Goal: Book appointment/travel/reservation

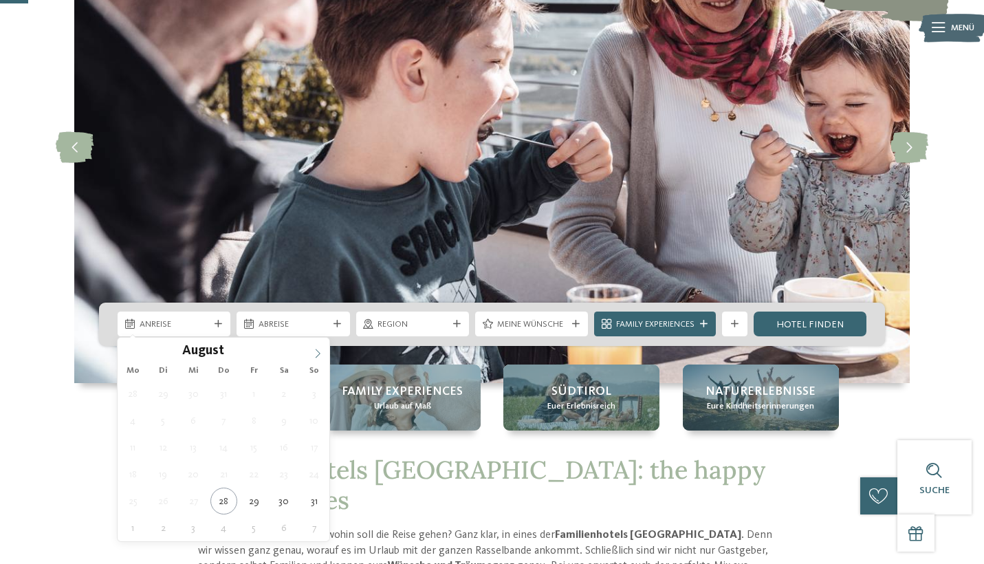
click at [321, 355] on icon at bounding box center [318, 354] width 10 height 10
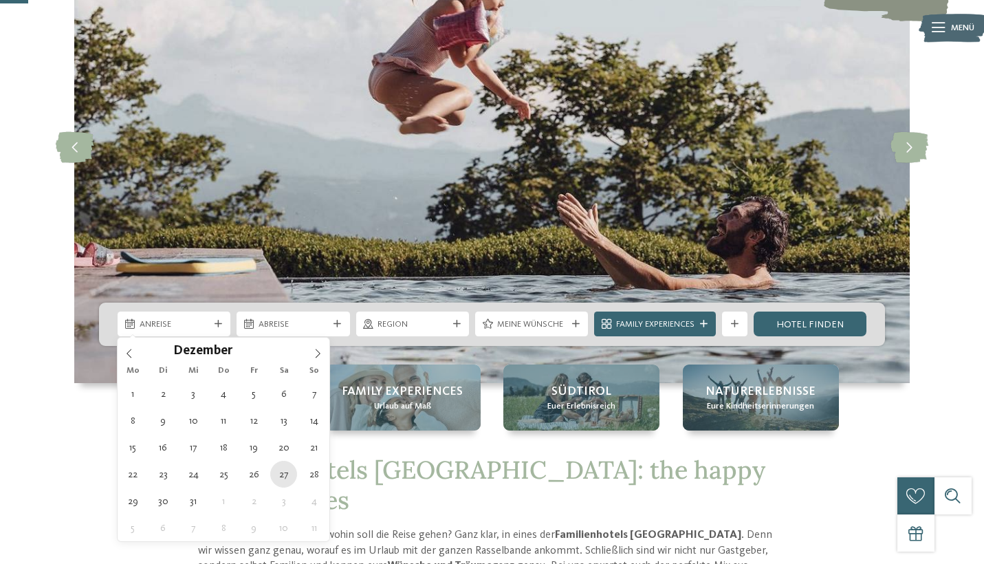
type div "27.12.2025"
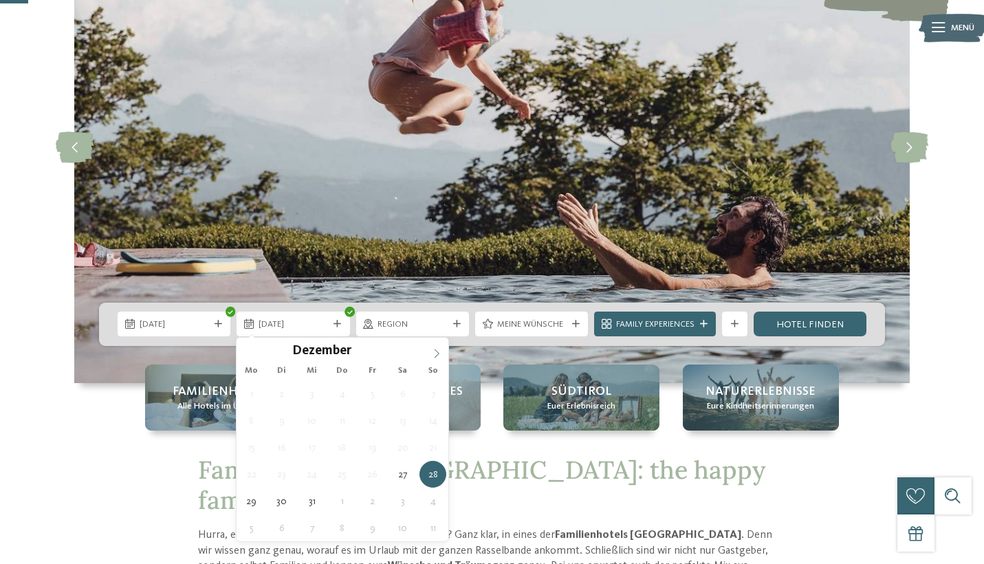
type input "****"
click at [434, 353] on icon at bounding box center [437, 354] width 10 height 10
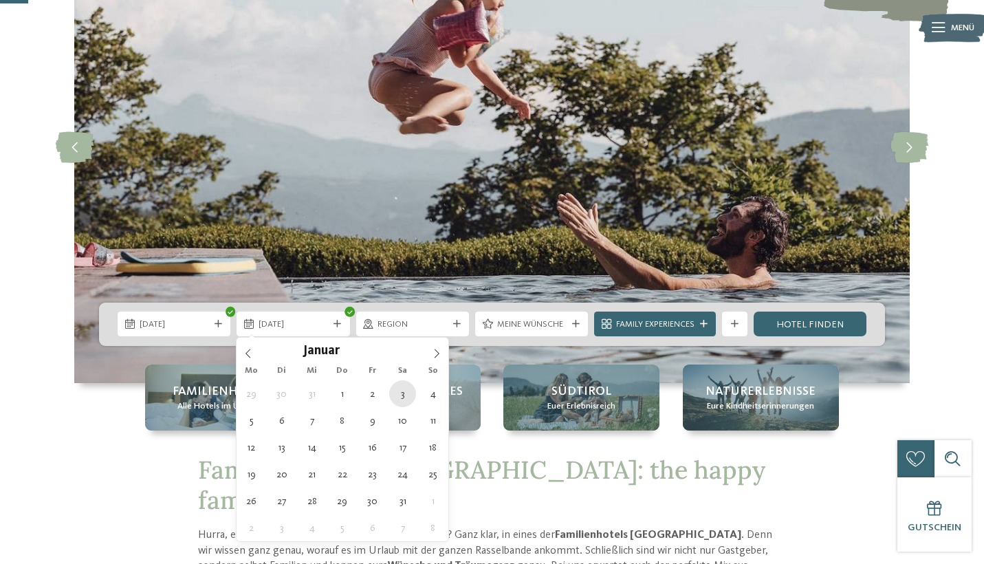
type div "03.01.2026"
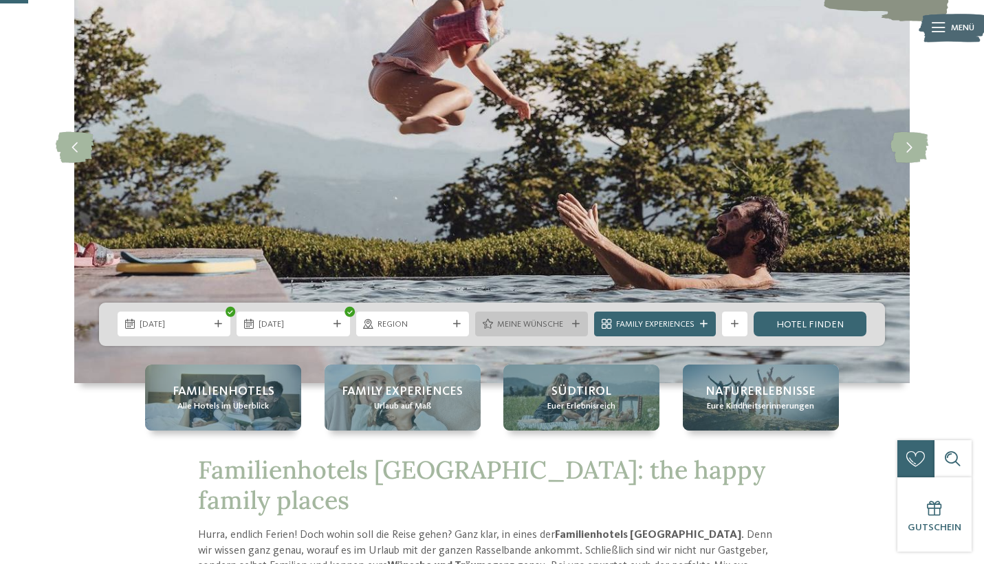
click at [540, 328] on span "Meine Wünsche" at bounding box center [531, 324] width 69 height 12
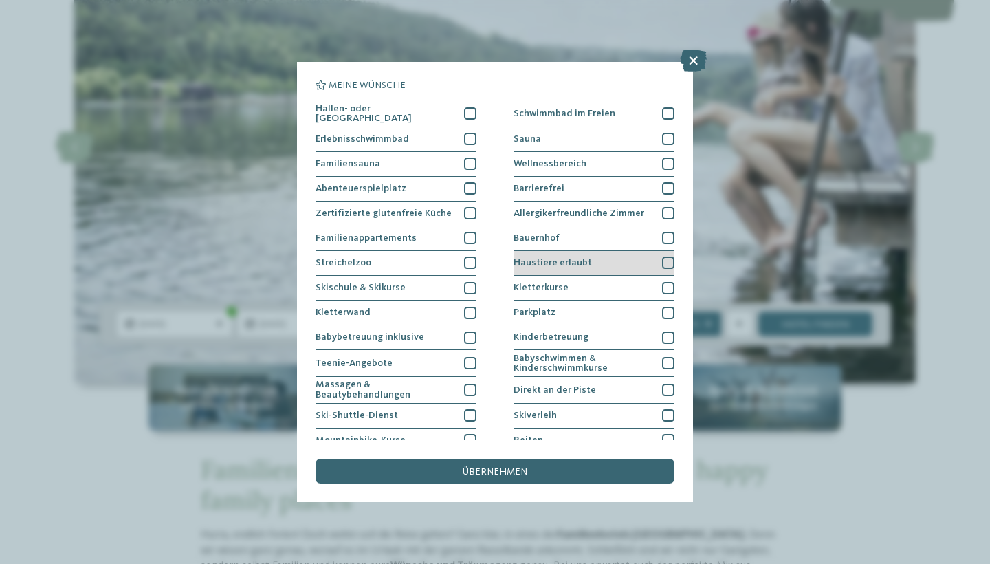
click at [564, 262] on span "Haustiere erlaubt" at bounding box center [553, 263] width 78 height 10
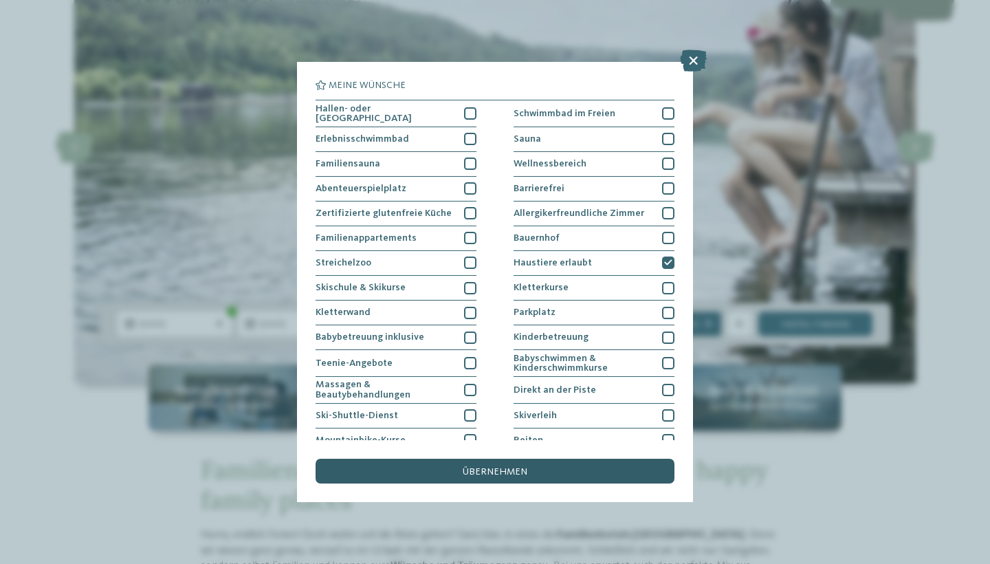
click at [544, 459] on div "übernehmen" at bounding box center [495, 471] width 359 height 25
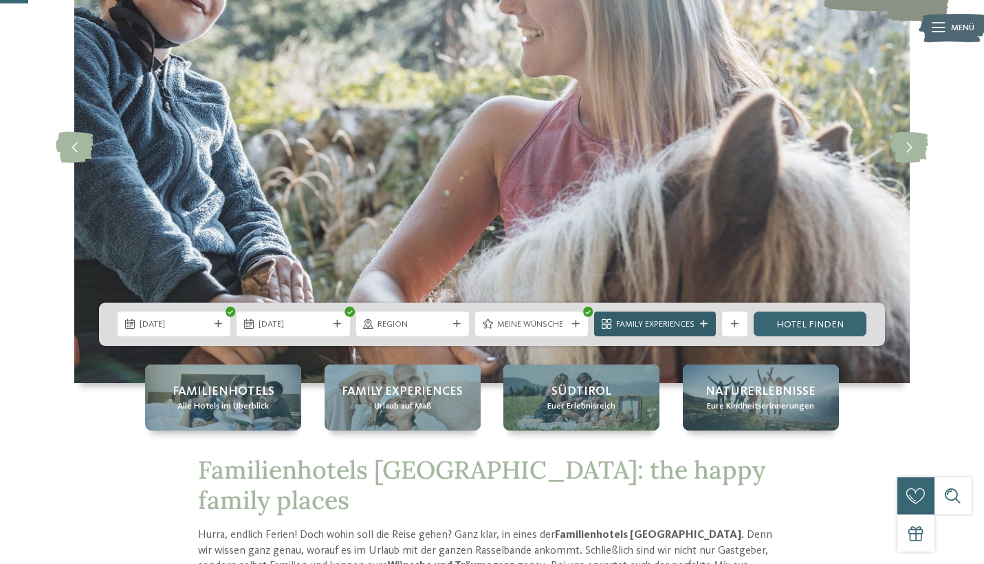
click at [705, 324] on icon at bounding box center [704, 324] width 8 height 8
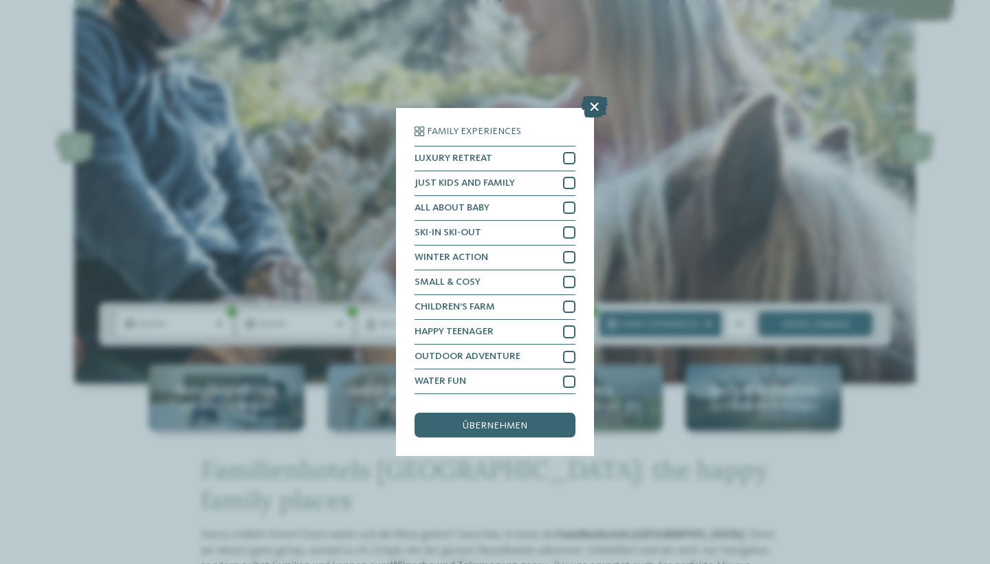
click at [597, 96] on icon at bounding box center [594, 107] width 27 height 22
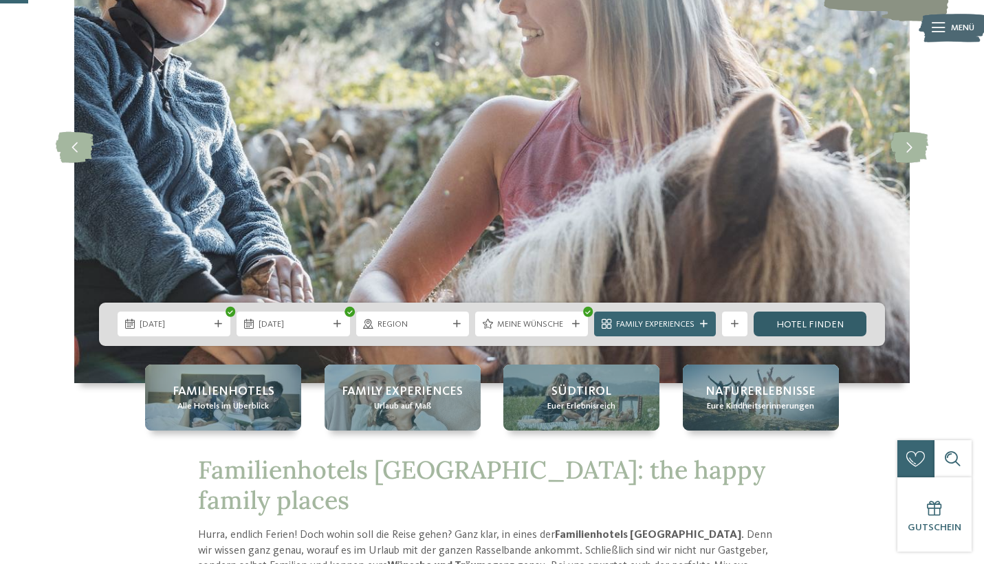
click at [845, 325] on link "Hotel finden" at bounding box center [809, 323] width 113 height 25
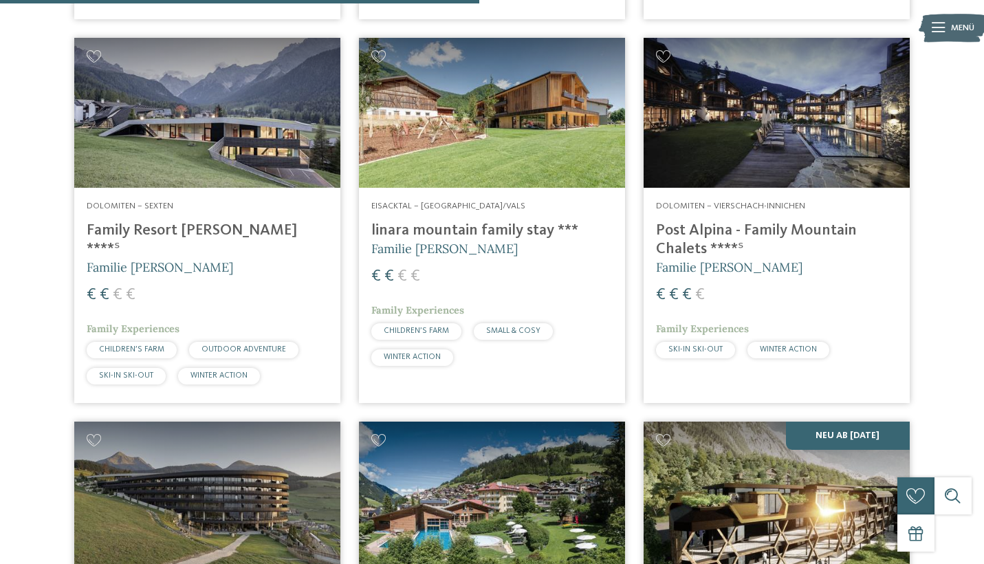
scroll to position [1222, 0]
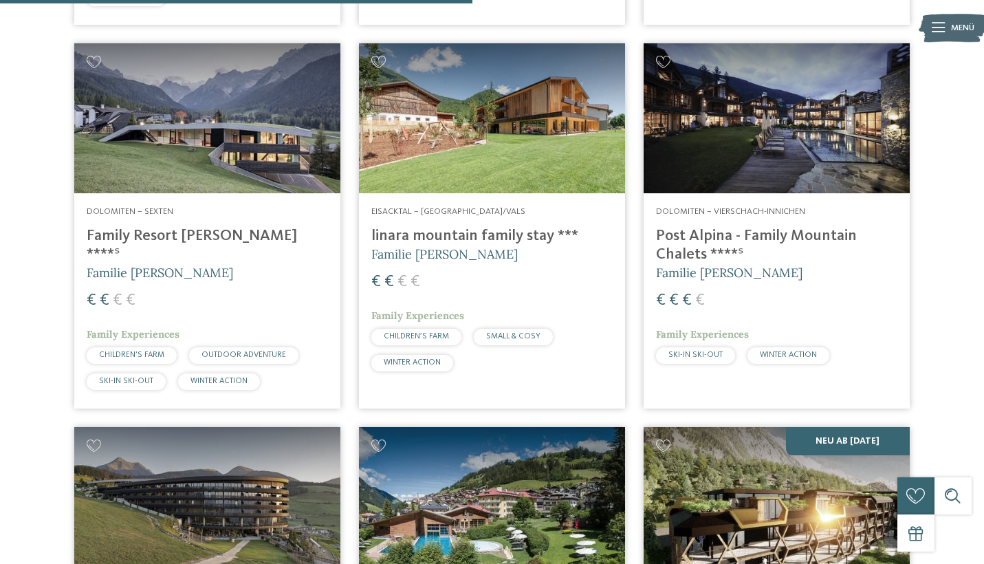
click at [494, 155] on img at bounding box center [492, 118] width 266 height 150
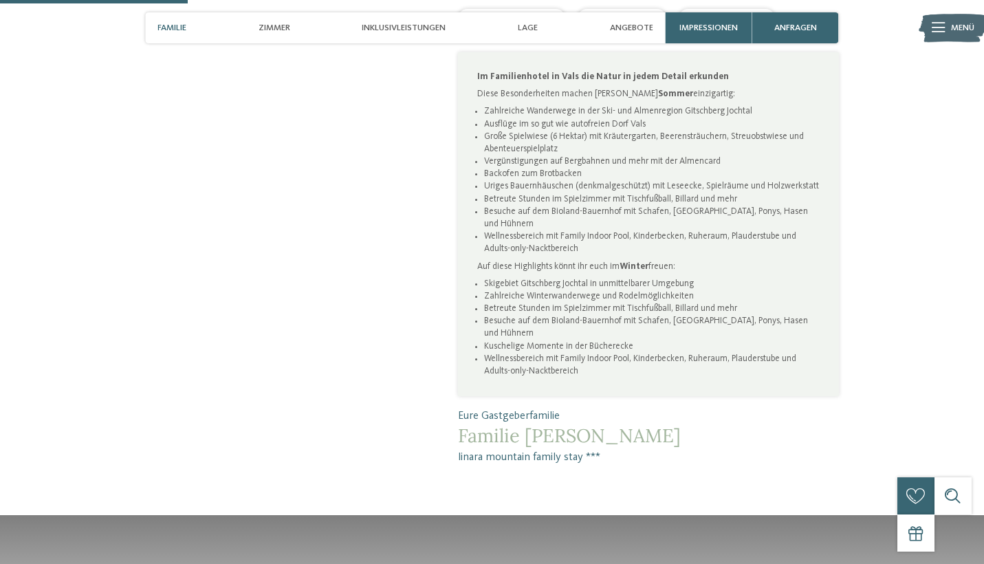
scroll to position [786, 0]
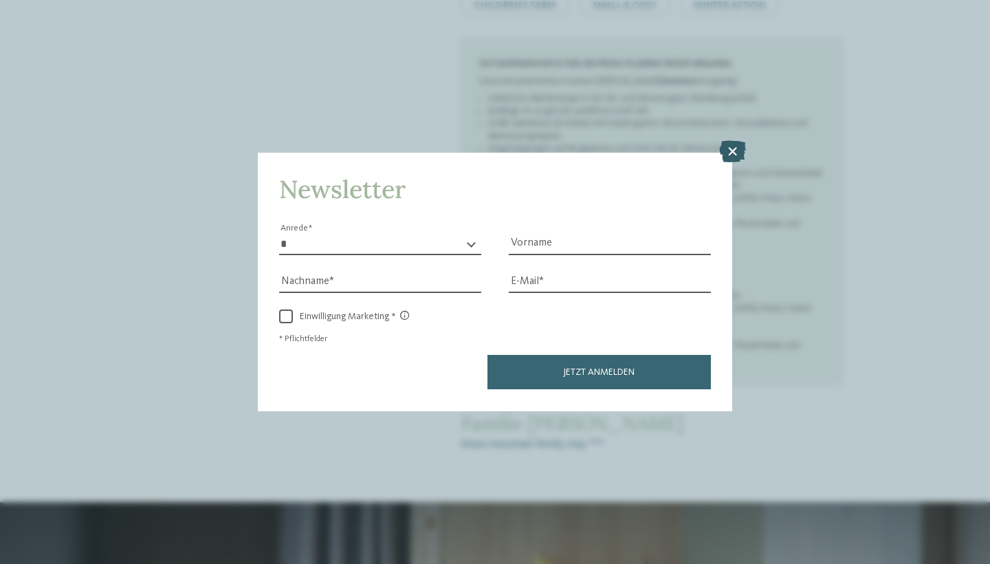
click at [731, 141] on icon at bounding box center [732, 152] width 27 height 22
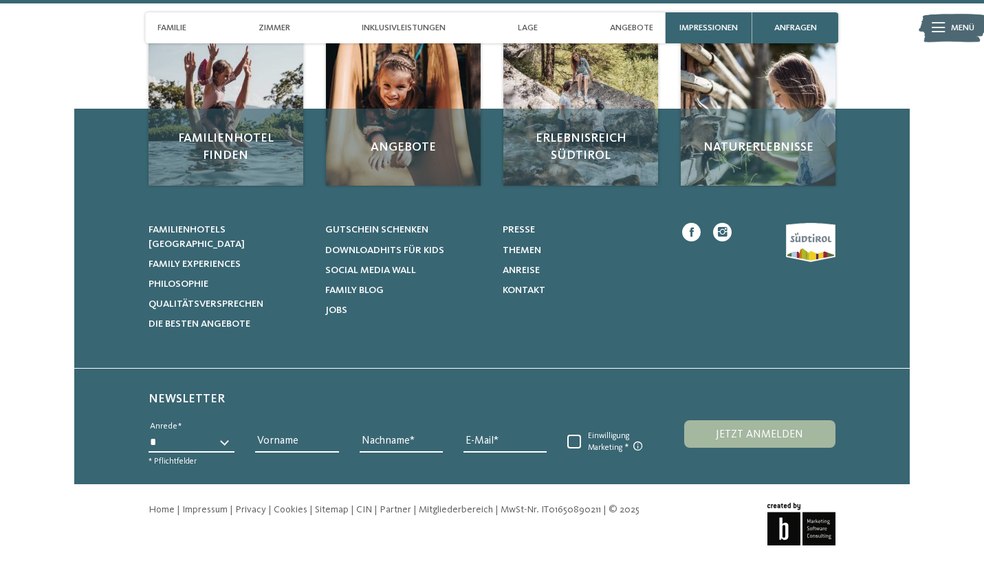
scroll to position [4014, 0]
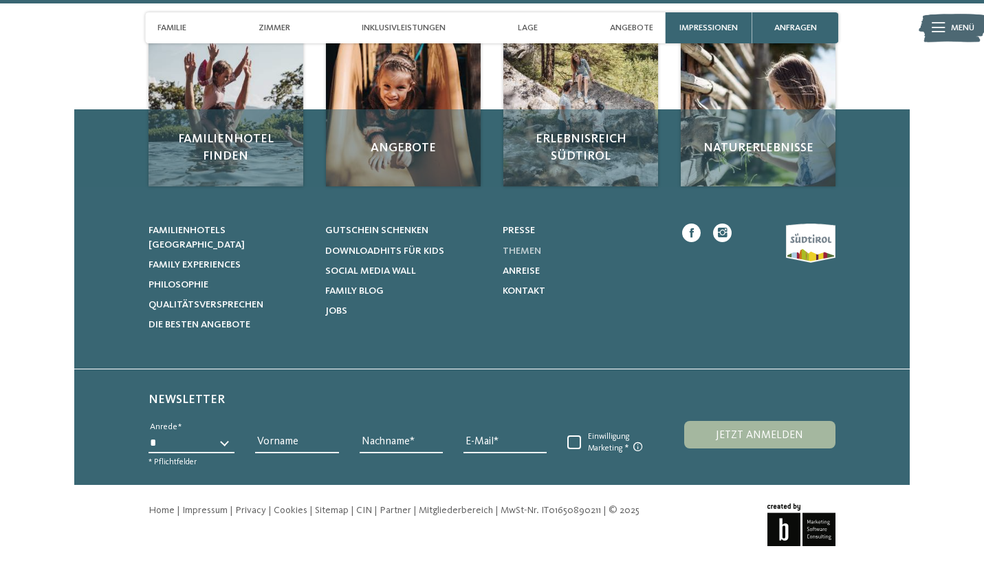
click at [516, 246] on span "Themen" at bounding box center [522, 251] width 38 height 10
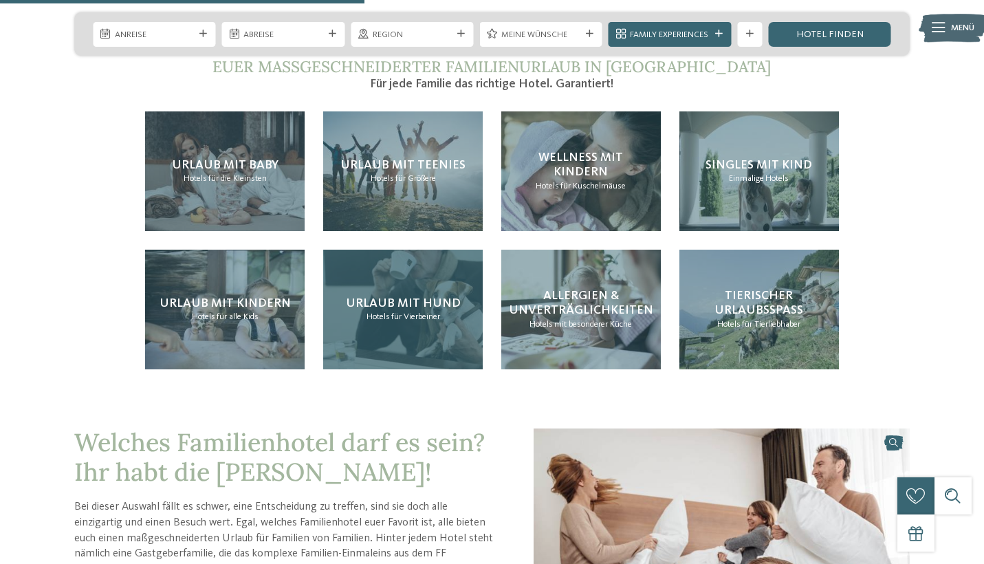
scroll to position [1352, 0]
click at [419, 311] on span "für Vierbeiner" at bounding box center [415, 315] width 49 height 9
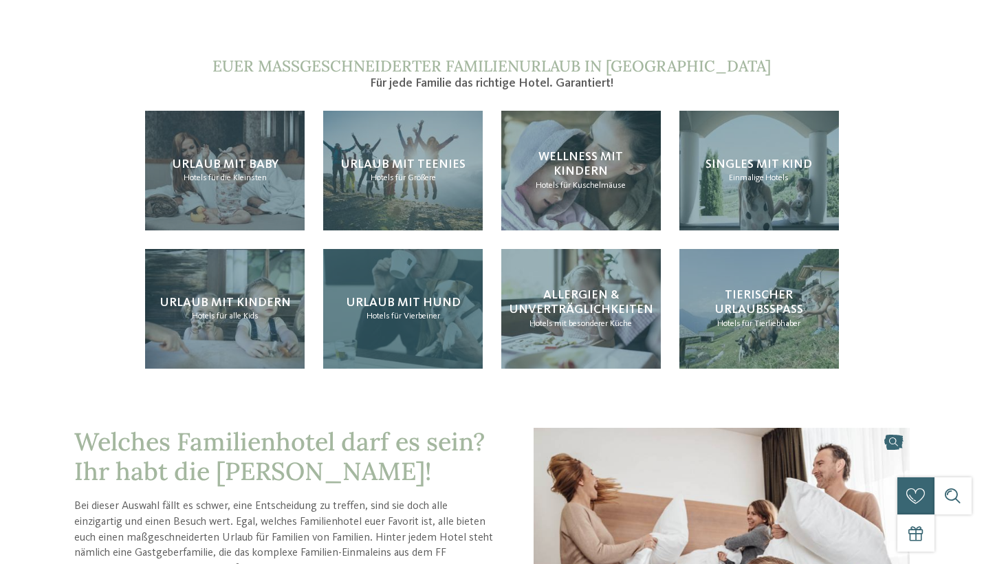
scroll to position [0, 0]
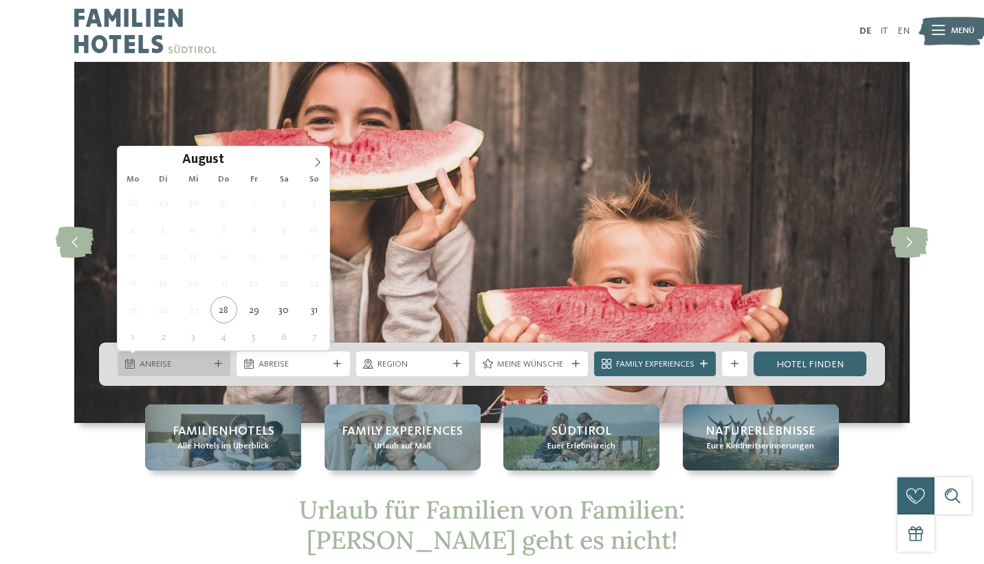
click at [146, 357] on div "Anreise" at bounding box center [174, 363] width 113 height 25
click at [319, 165] on icon at bounding box center [318, 162] width 10 height 10
click at [319, 162] on icon at bounding box center [318, 162] width 10 height 10
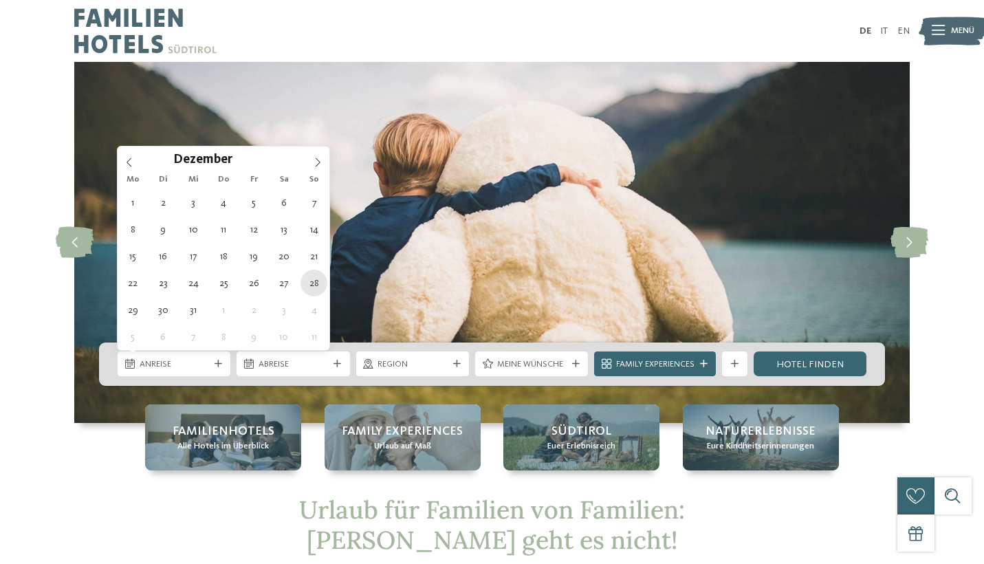
type div "[DATE]"
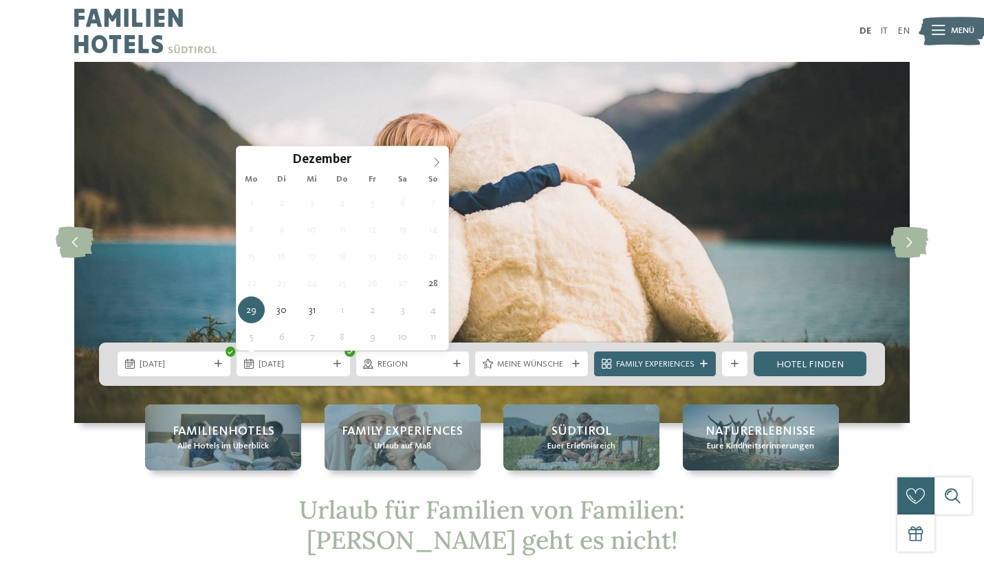
type input "****"
click at [437, 159] on icon at bounding box center [437, 162] width 10 height 10
type div "04.01.2026"
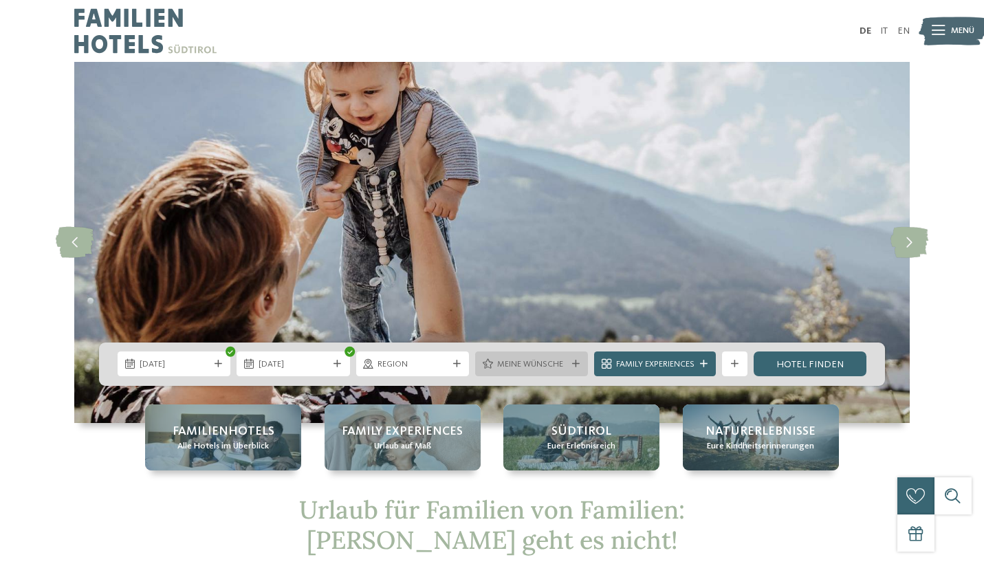
click at [577, 362] on icon at bounding box center [576, 364] width 8 height 8
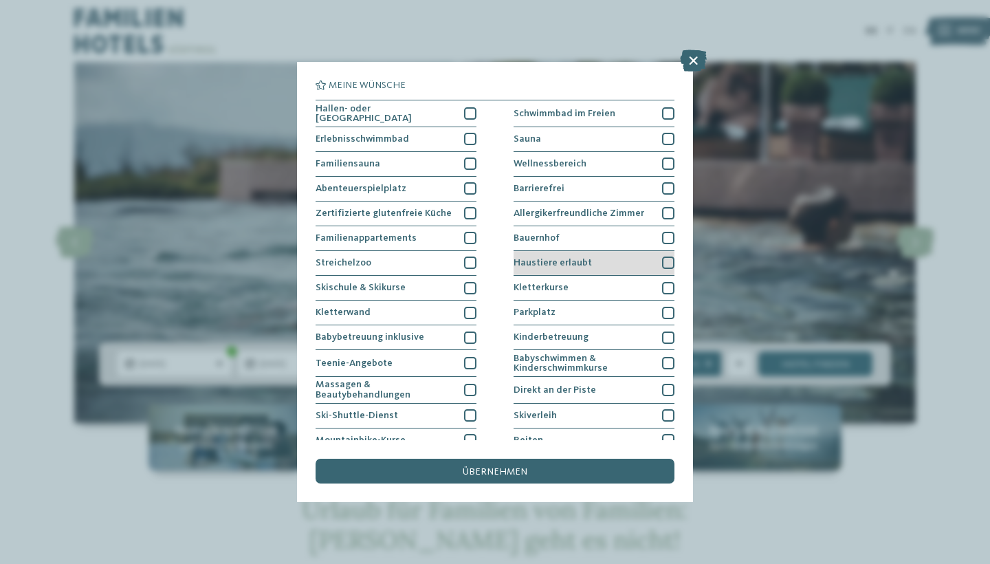
click at [558, 258] on span "Haustiere erlaubt" at bounding box center [553, 263] width 78 height 10
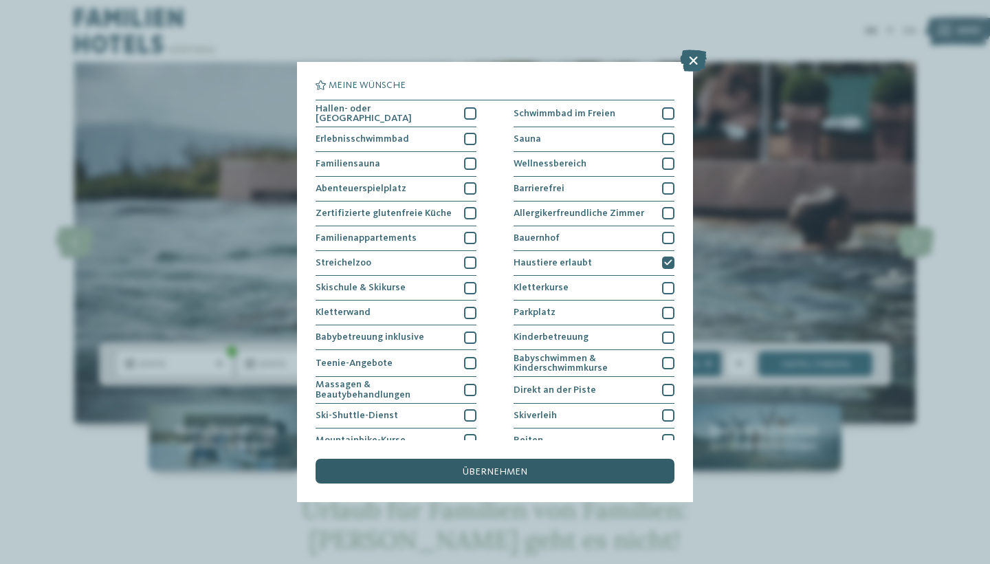
click at [558, 459] on div "übernehmen" at bounding box center [495, 471] width 359 height 25
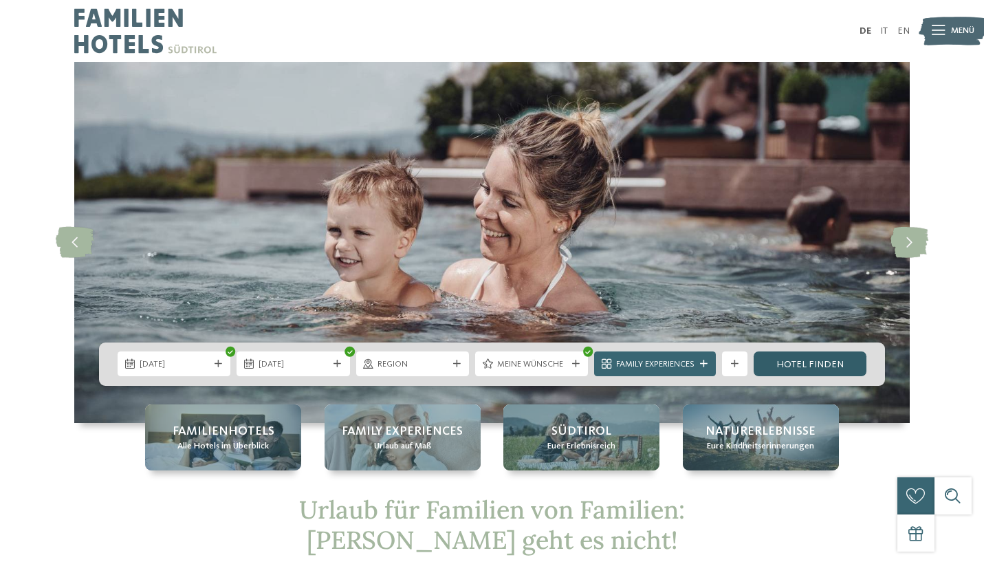
click at [799, 360] on link "Hotel finden" at bounding box center [809, 363] width 113 height 25
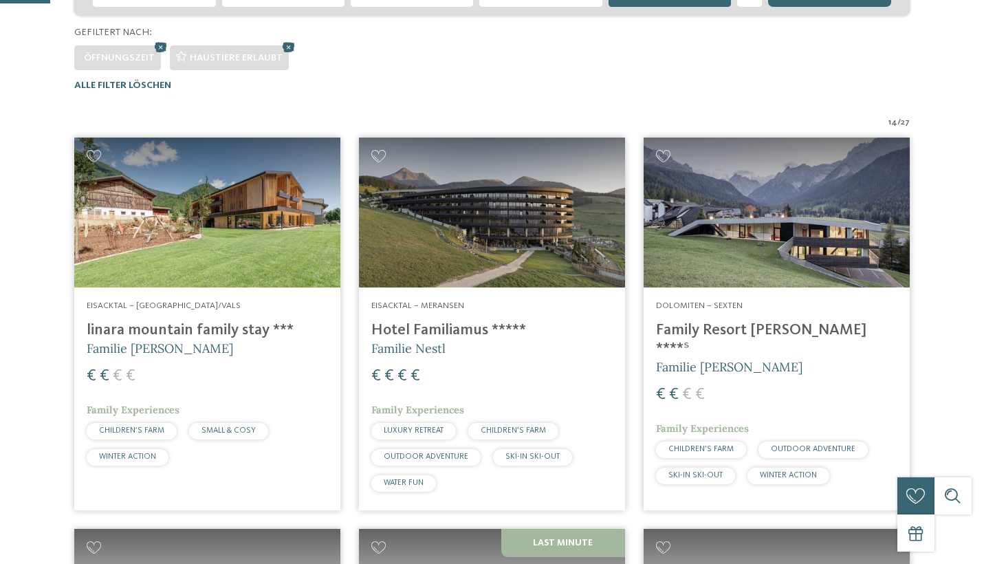
scroll to position [396, 0]
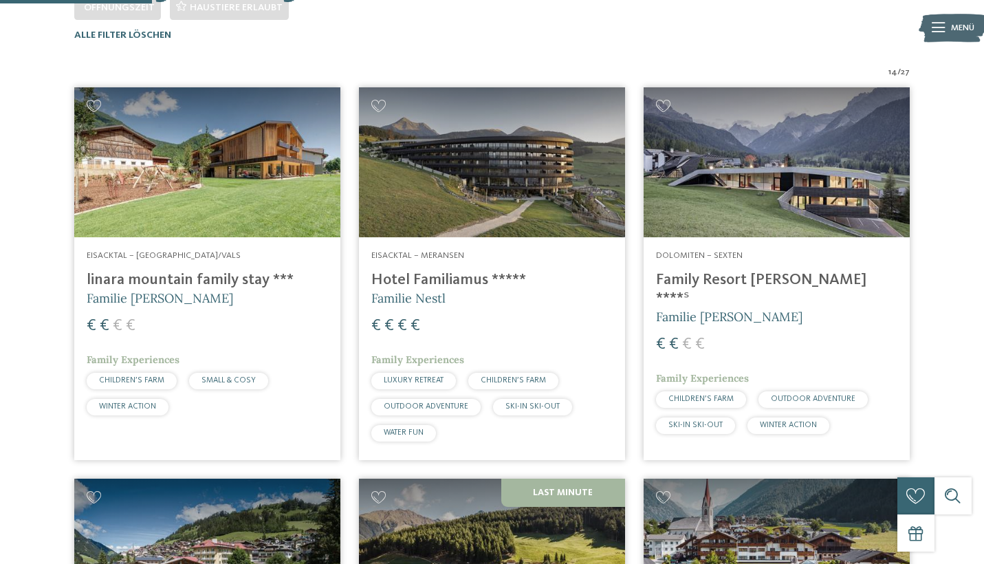
click at [171, 204] on img at bounding box center [207, 162] width 266 height 150
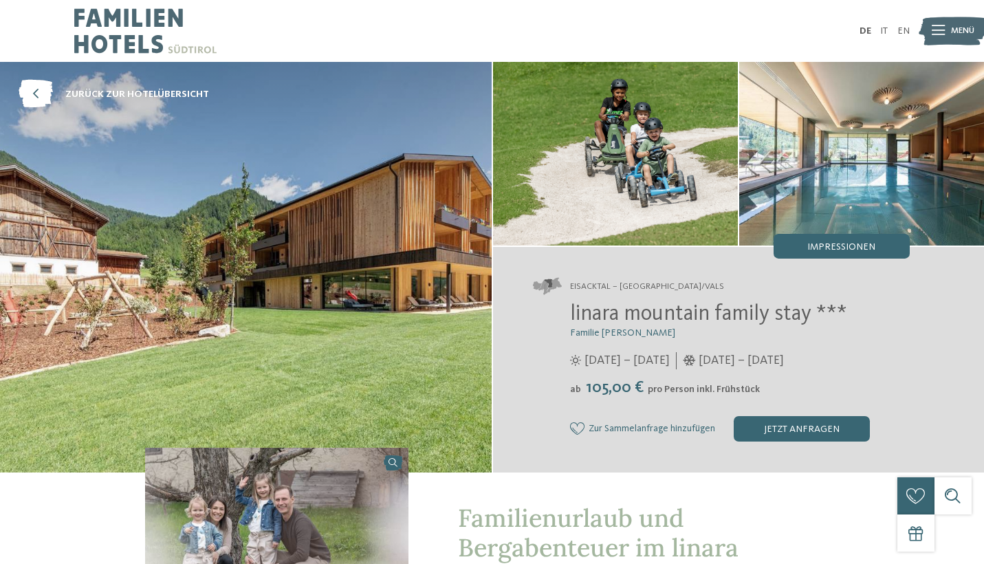
click at [578, 423] on icon at bounding box center [577, 428] width 15 height 12
click at [139, 88] on span "zurück zur Hotelübersicht" at bounding box center [137, 94] width 144 height 14
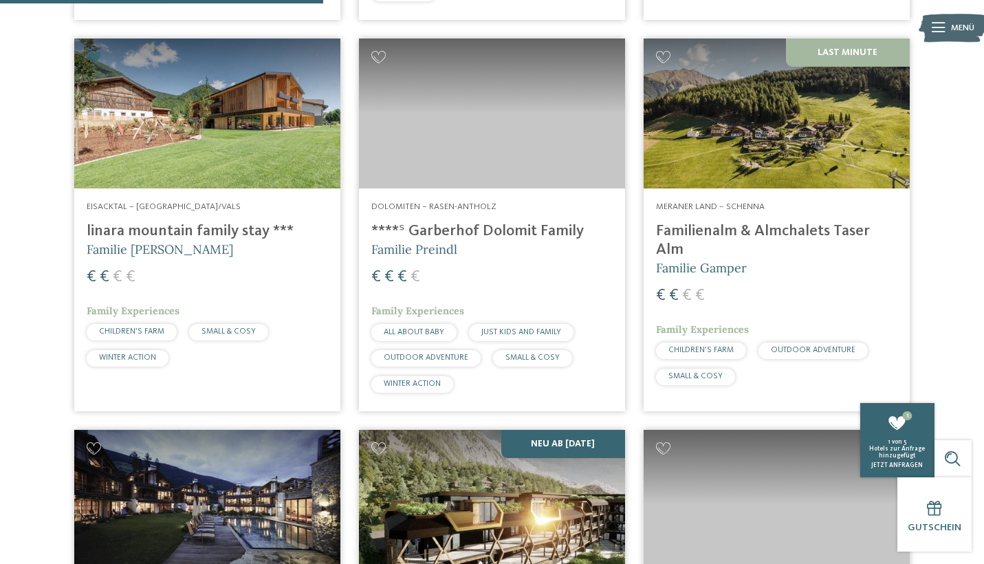
scroll to position [837, 0]
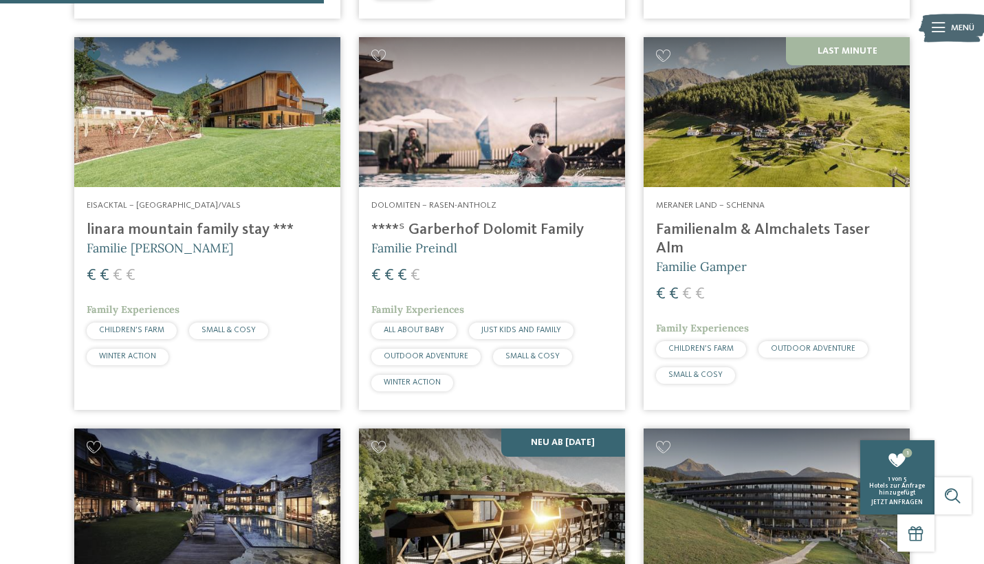
click at [747, 132] on img at bounding box center [776, 112] width 266 height 150
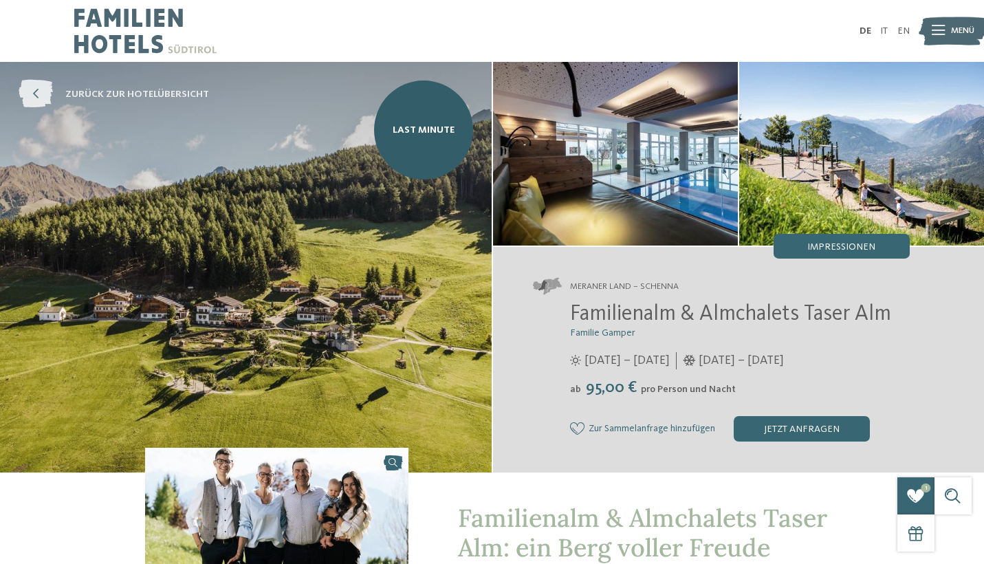
click at [124, 91] on span "zurück zur Hotelübersicht" at bounding box center [137, 94] width 144 height 14
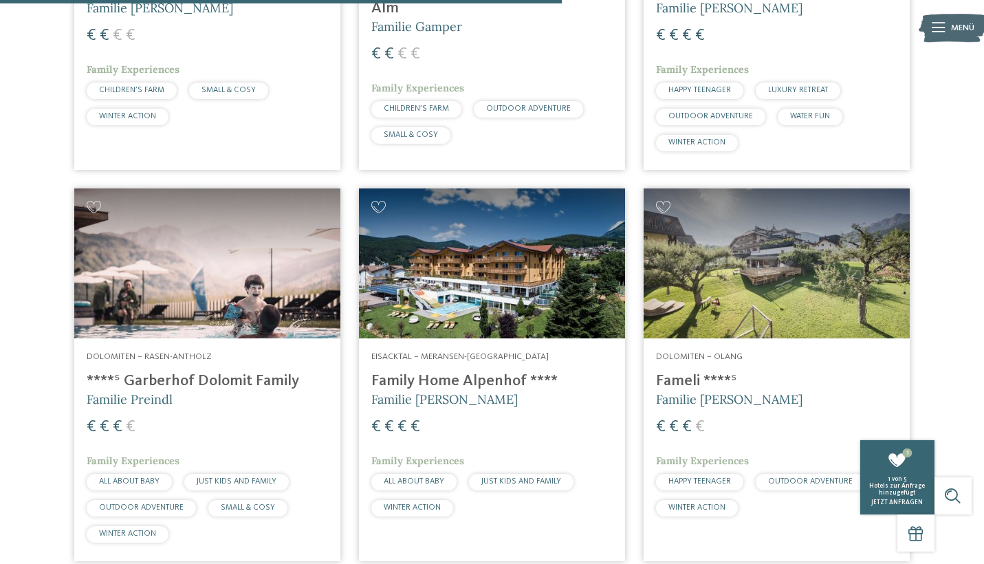
scroll to position [1469, 0]
click at [157, 283] on img at bounding box center [207, 263] width 266 height 150
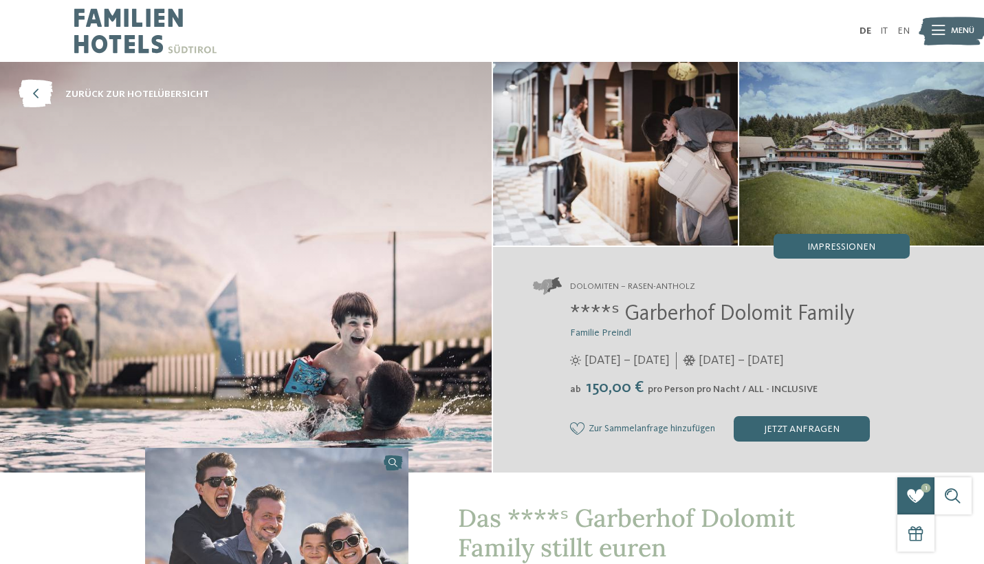
click at [581, 423] on icon at bounding box center [577, 428] width 15 height 12
click at [146, 93] on span "zurück zur Hotelübersicht" at bounding box center [137, 94] width 144 height 14
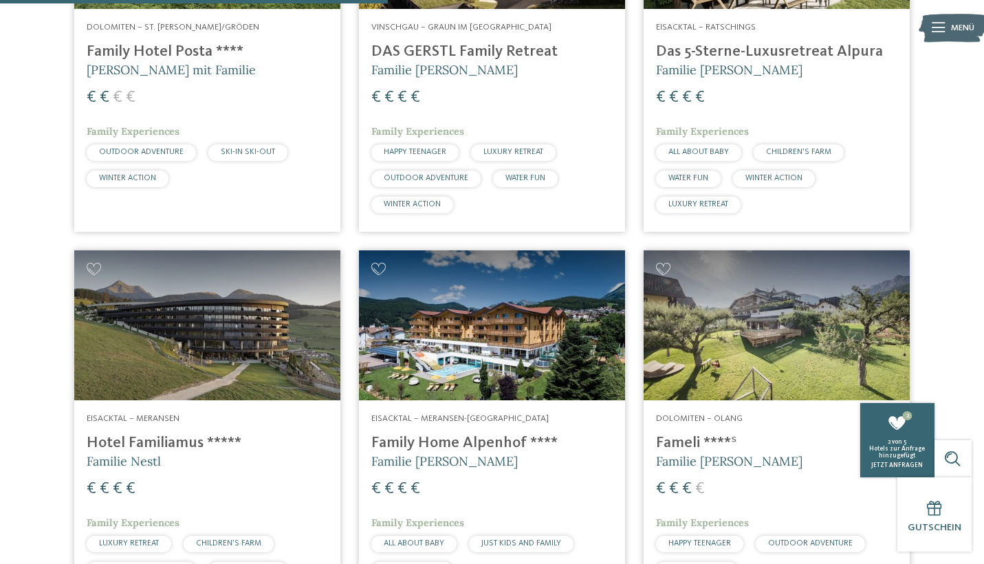
scroll to position [1019, 0]
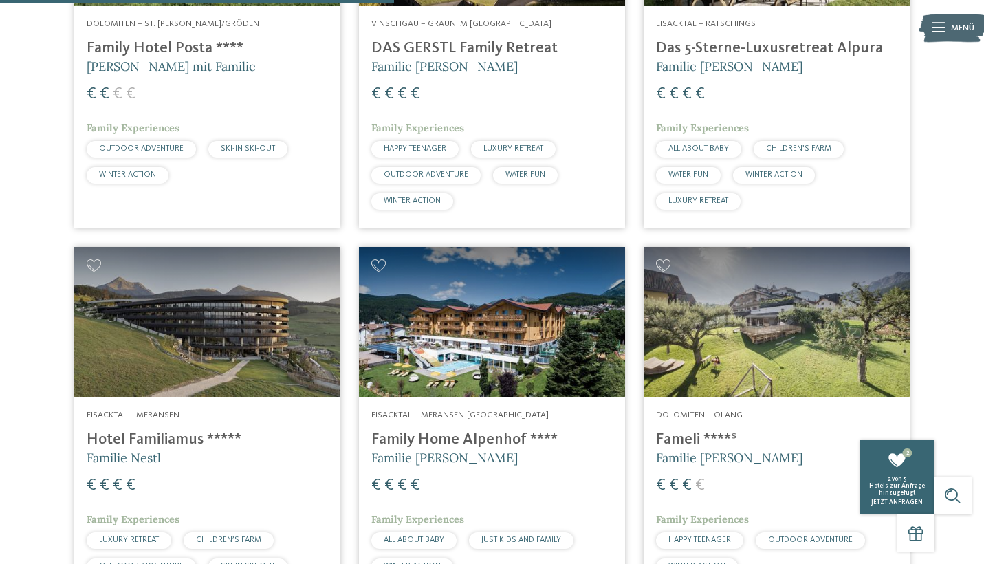
click at [733, 316] on img at bounding box center [776, 322] width 266 height 150
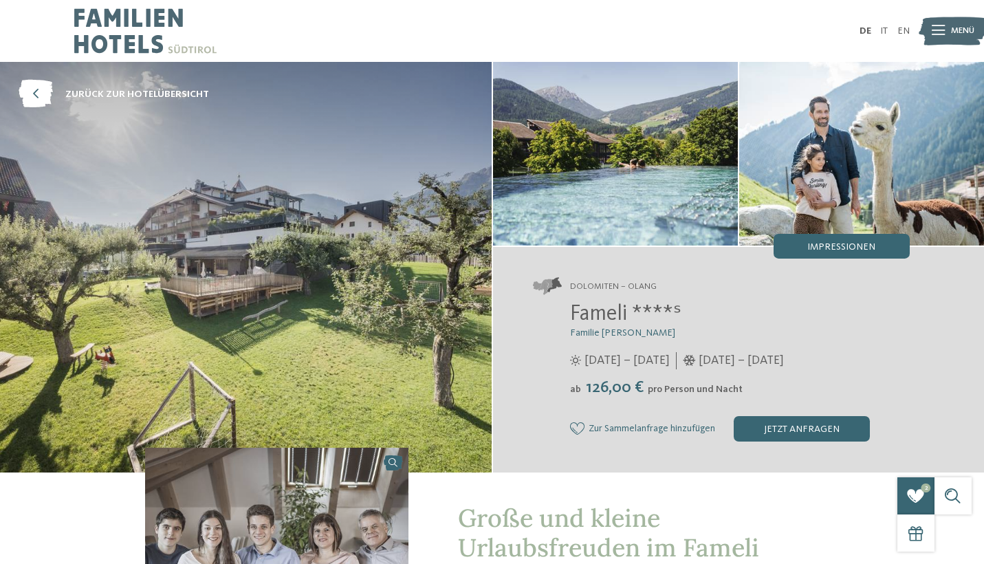
click at [577, 427] on icon at bounding box center [577, 428] width 15 height 12
click at [802, 423] on div "jetzt anfragen" at bounding box center [817, 428] width 136 height 25
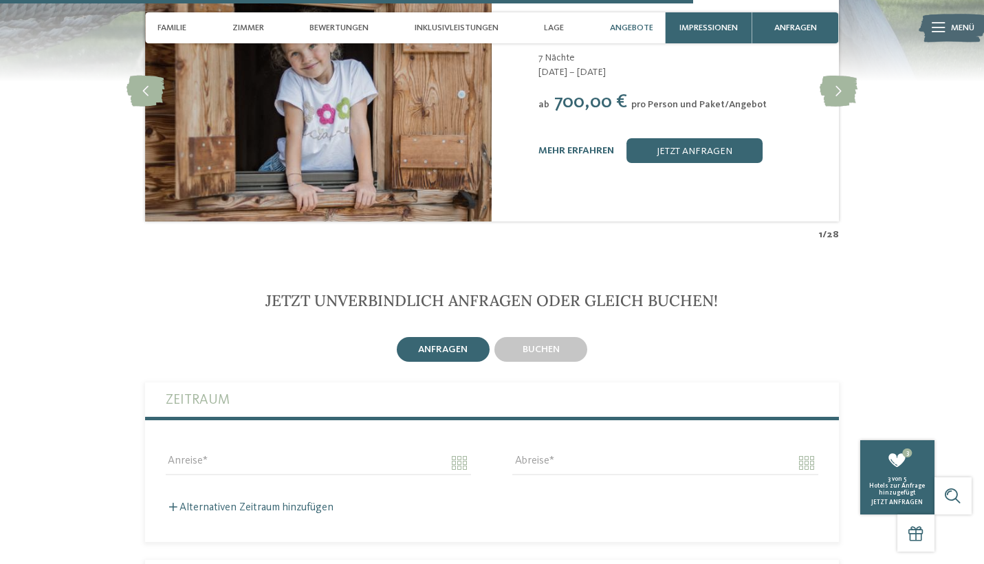
scroll to position [3091, 0]
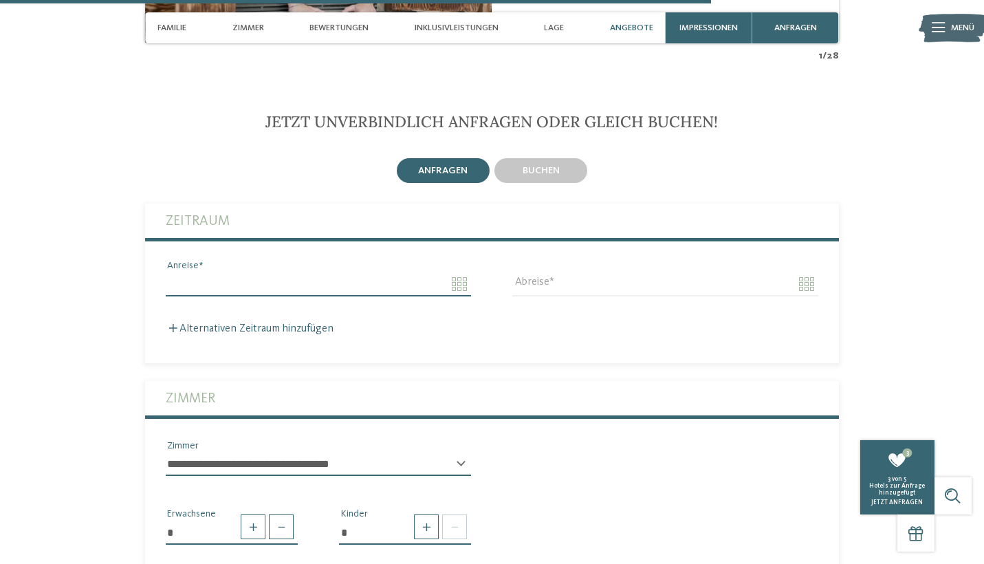
click at [270, 272] on input "Anreise" at bounding box center [318, 283] width 305 height 23
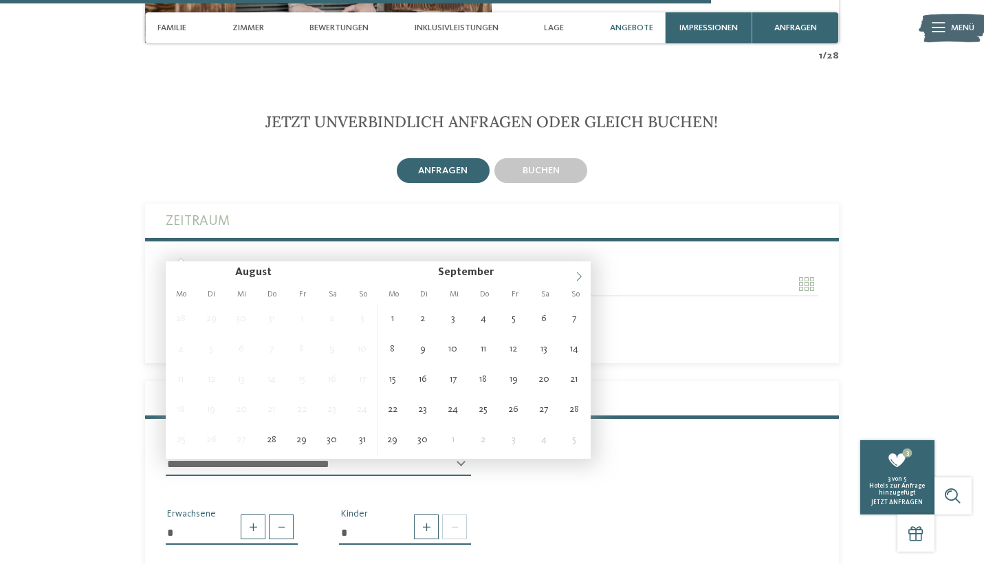
click at [577, 277] on icon at bounding box center [579, 277] width 10 height 10
type input "**********"
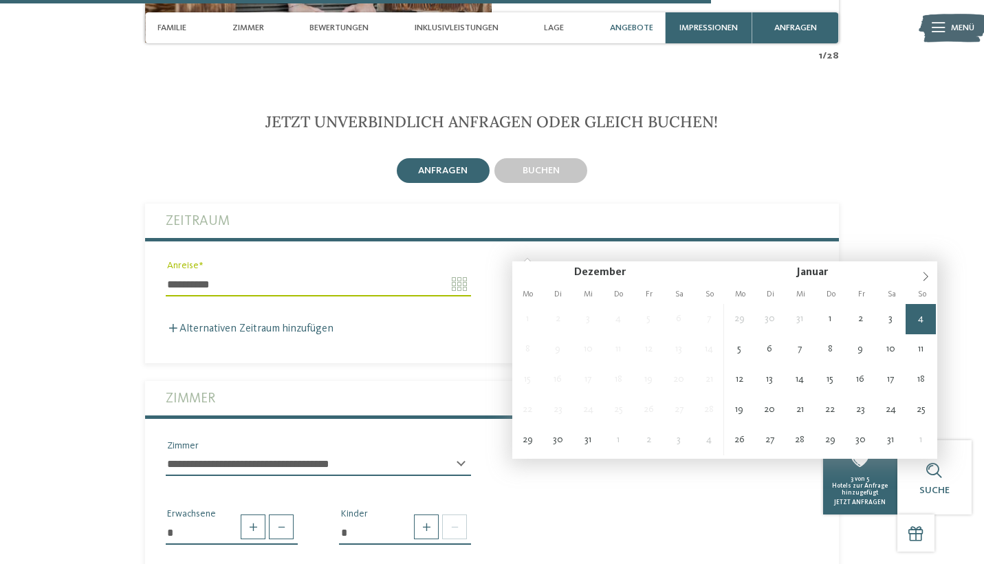
type input "**********"
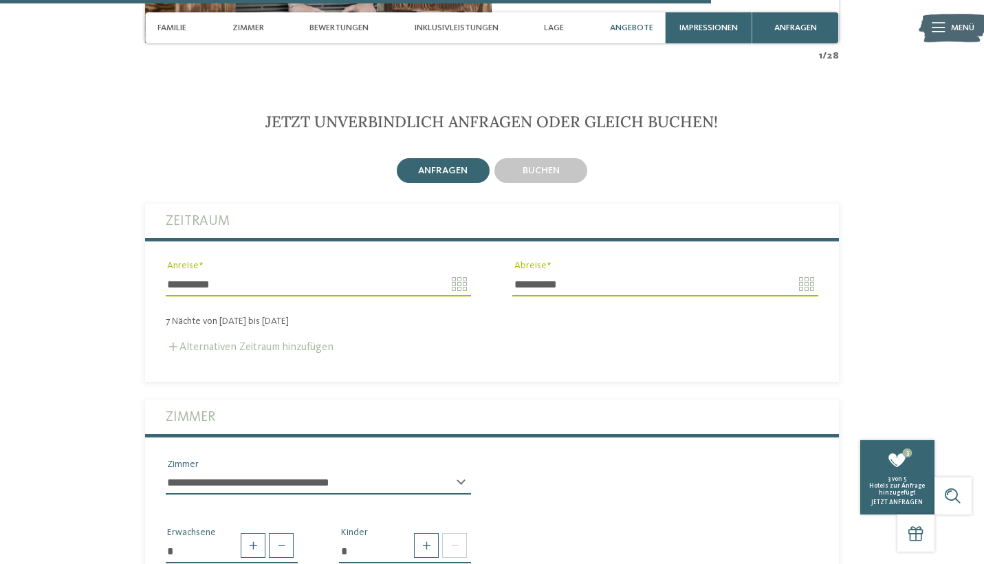
click at [184, 342] on label "Alternativen Zeitraum hinzufügen" at bounding box center [250, 347] width 168 height 11
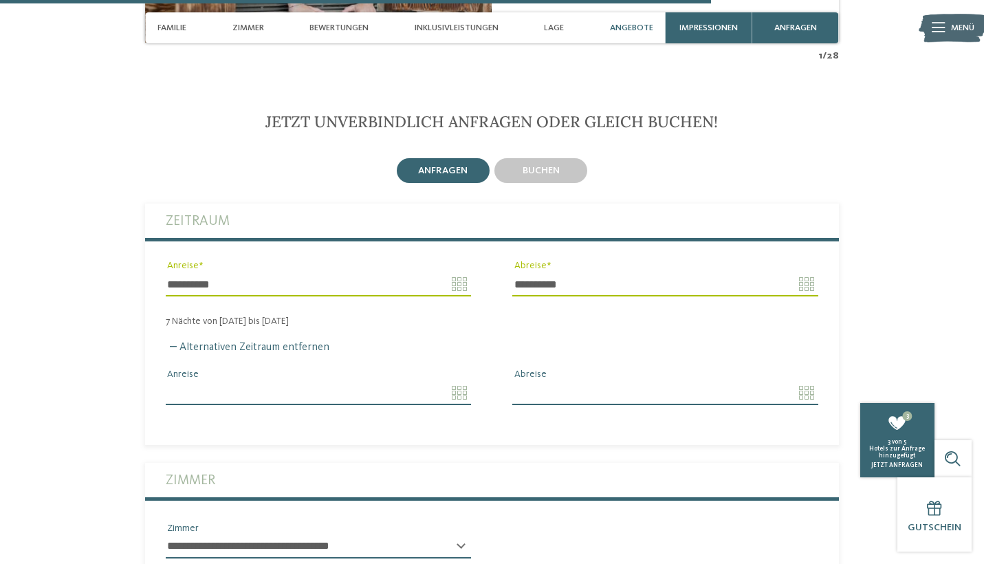
click at [313, 381] on input "Anreise" at bounding box center [318, 392] width 305 height 23
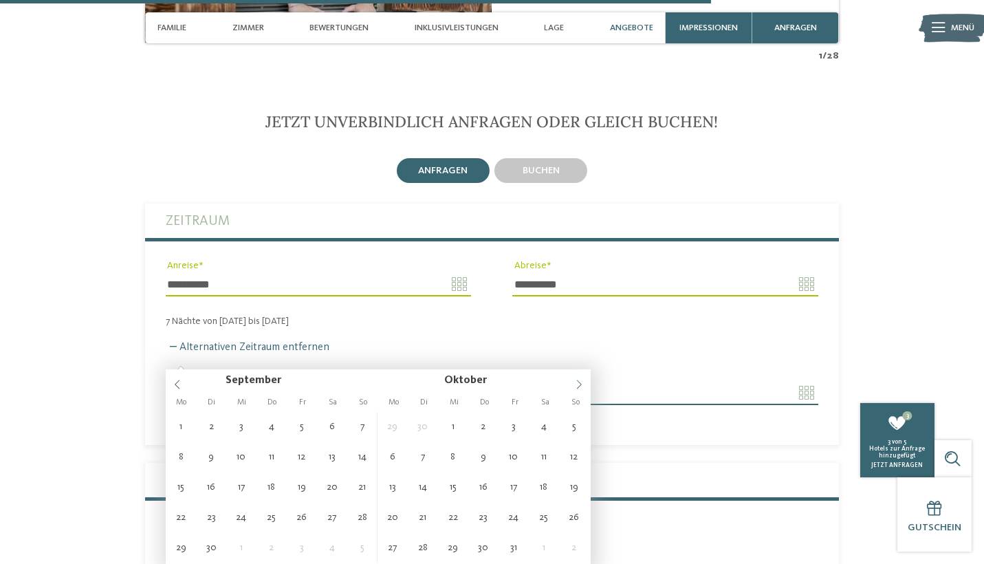
click at [576, 386] on icon at bounding box center [579, 384] width 10 height 10
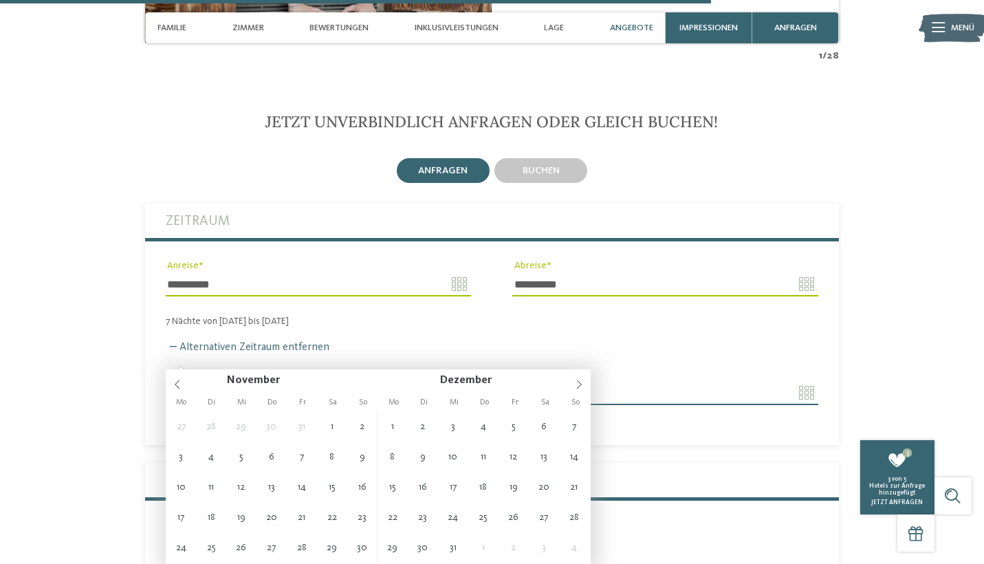
type input "**********"
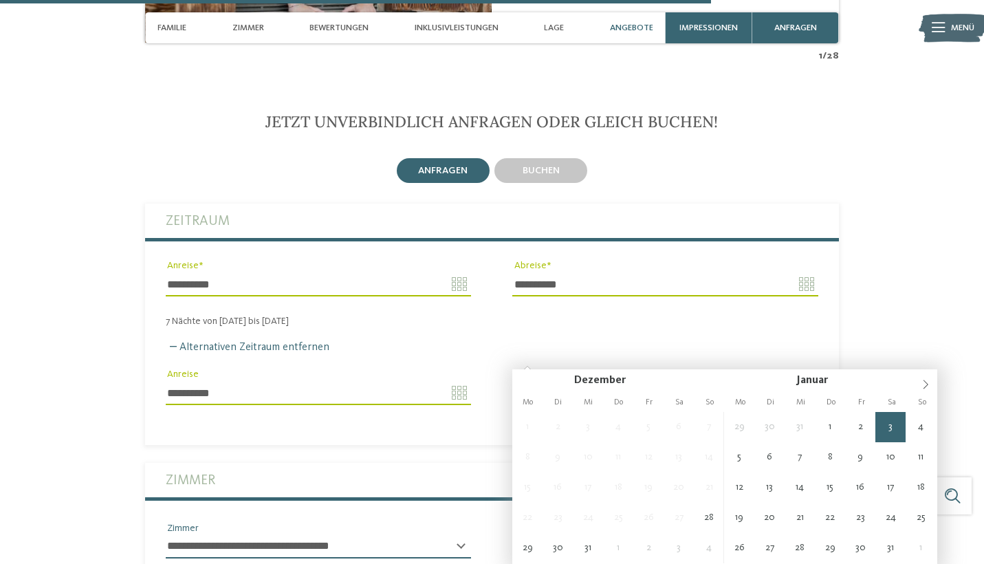
type input "**********"
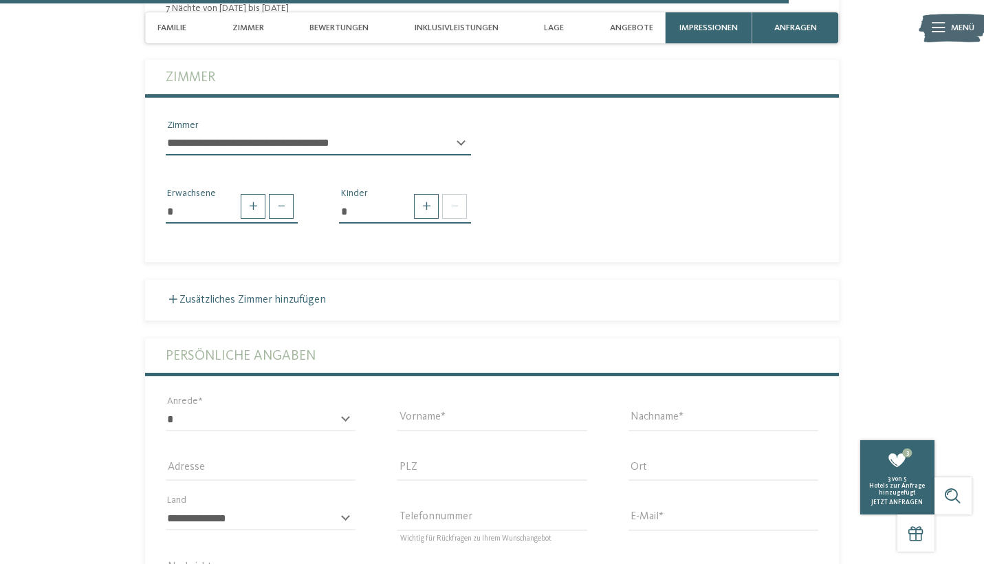
scroll to position [3523, 0]
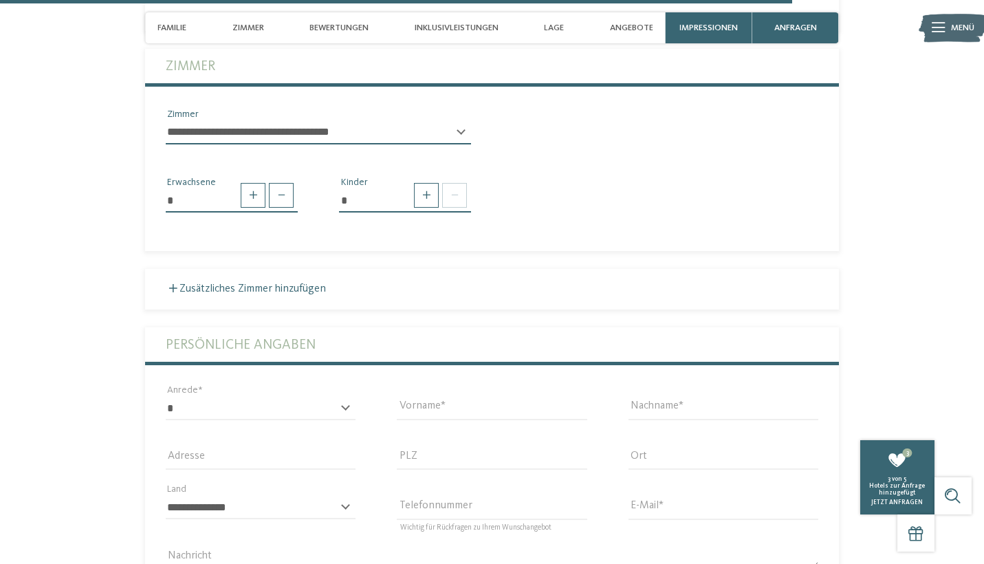
click at [461, 121] on div "**********" at bounding box center [318, 138] width 305 height 34
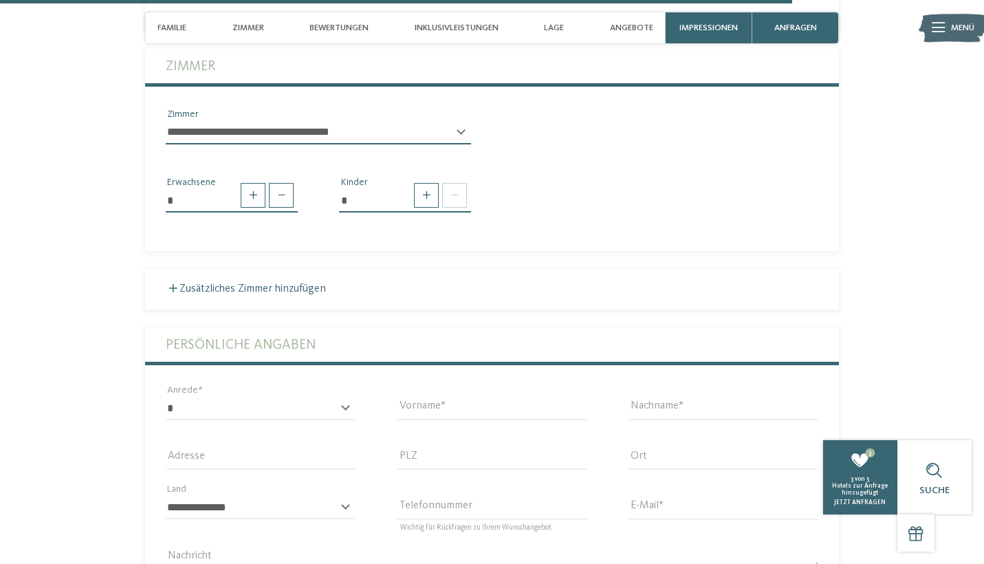
click at [460, 121] on div "**********" at bounding box center [318, 138] width 305 height 34
click at [432, 183] on span at bounding box center [426, 195] width 25 height 25
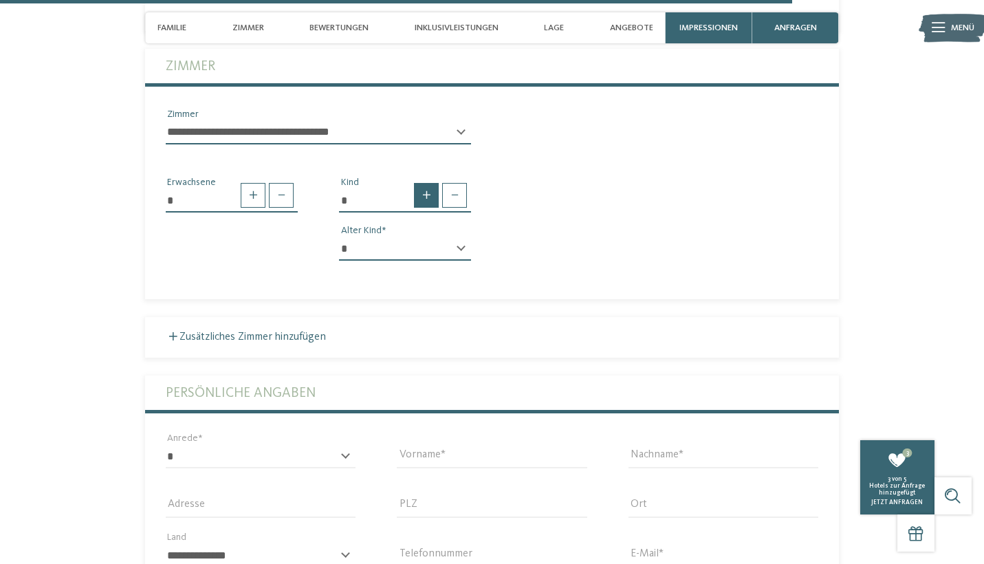
click at [432, 183] on span at bounding box center [426, 195] width 25 height 25
type input "*"
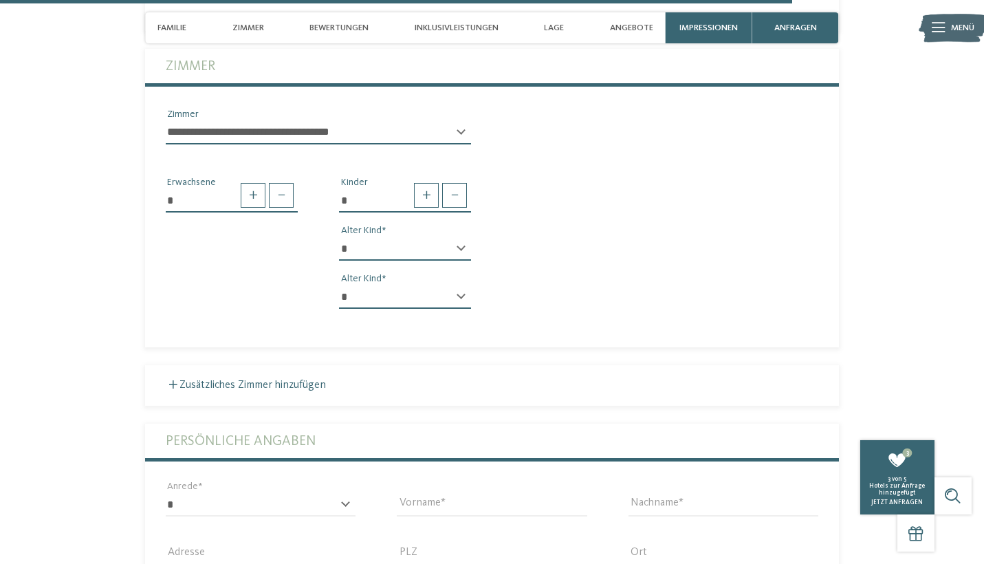
click at [462, 237] on div "* * * * * * * * * * * ** ** ** ** ** ** ** ** Alter Kind" at bounding box center [405, 254] width 132 height 34
click at [463, 237] on div "* * * * * * * * * * * ** ** ** ** ** ** ** ** Alter Kind" at bounding box center [405, 254] width 132 height 34
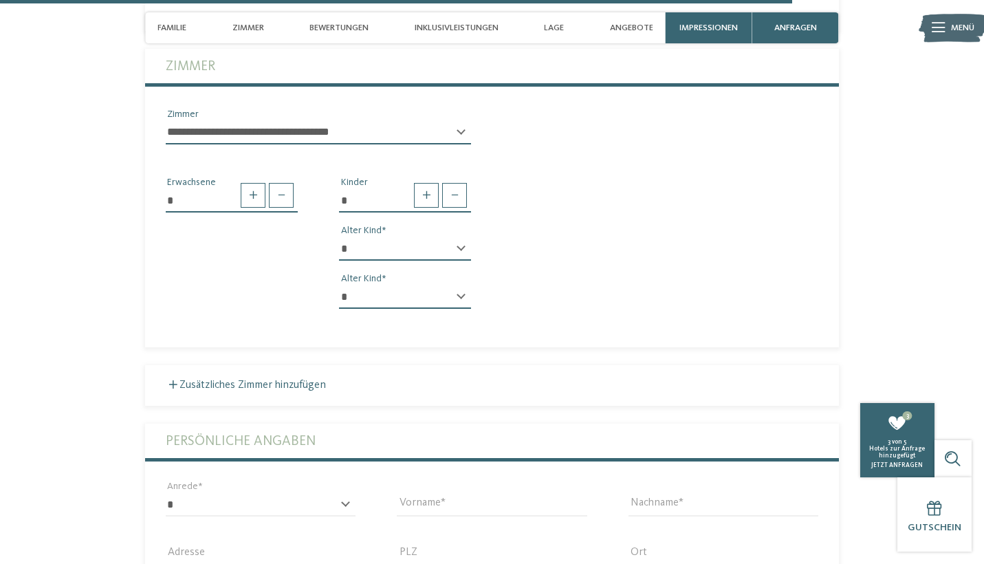
select select "*"
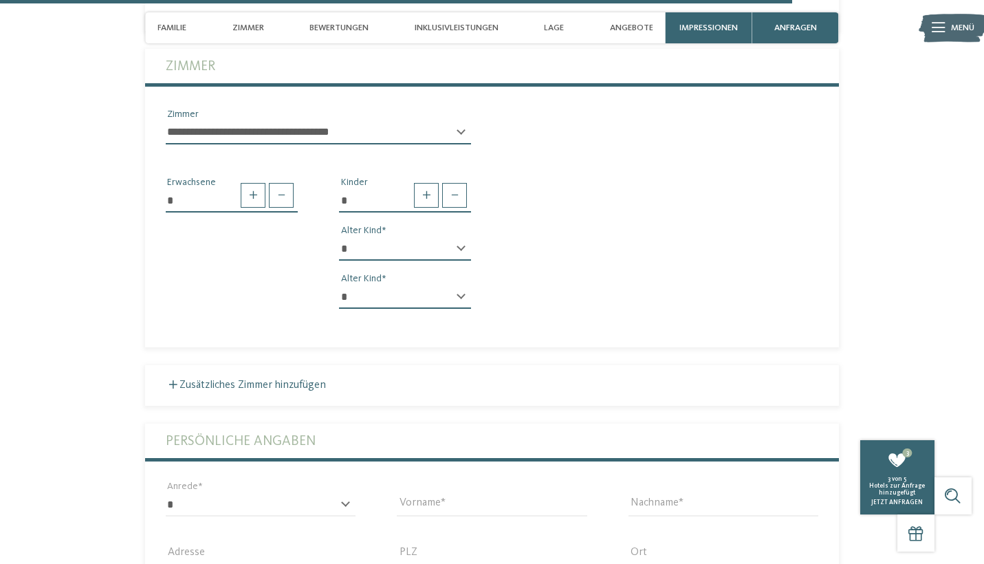
select select "**"
click at [135, 318] on section "Jetzt unverbindlich anfragen oder gleich buchen! anfragen buchen 7" at bounding box center [492, 264] width 842 height 1169
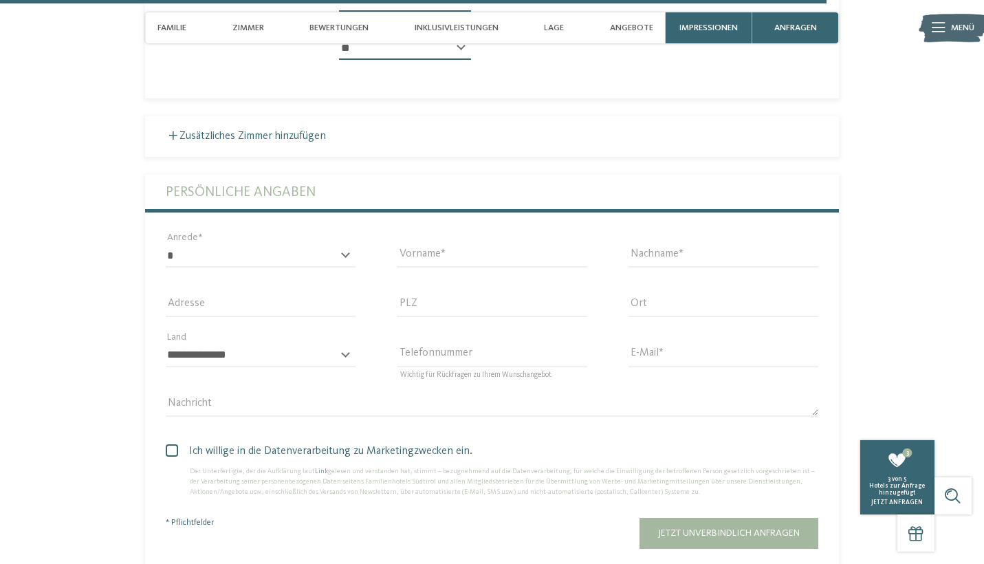
scroll to position [3773, 0]
select select "*"
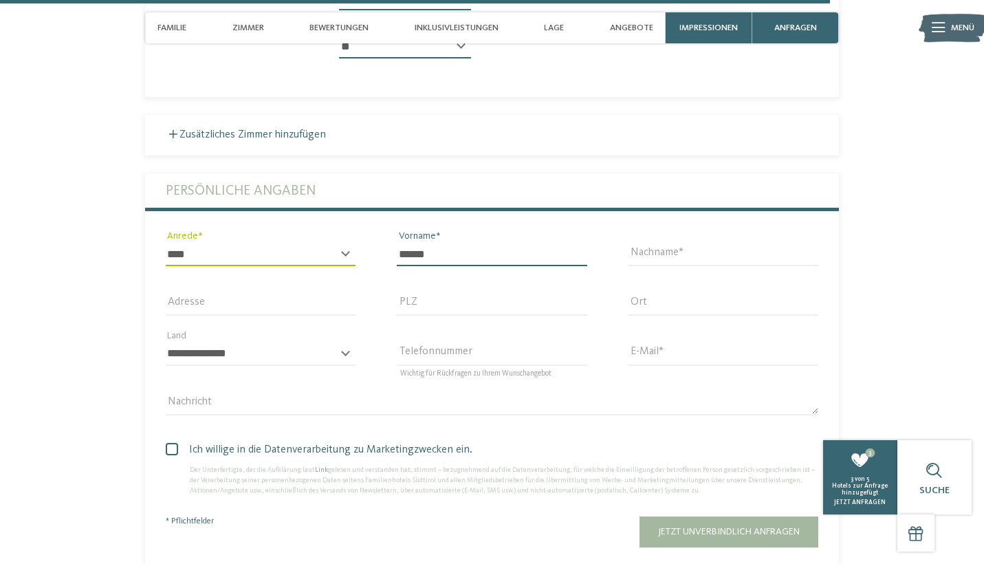
type input "******"
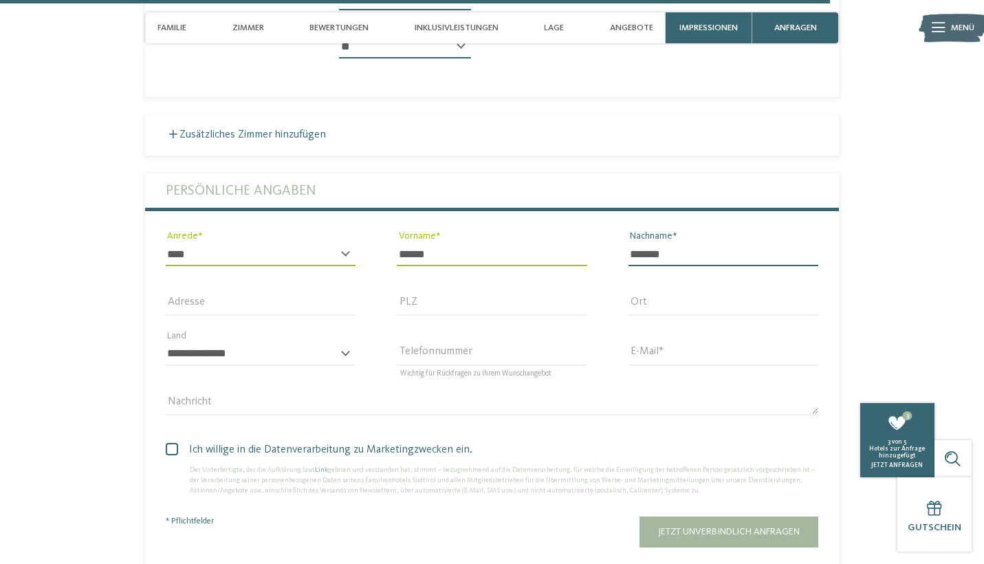
type input "*******"
click at [87, 311] on section "Jetzt unverbindlich anfragen oder gleich buchen! anfragen buchen 7" at bounding box center [492, 13] width 842 height 1169
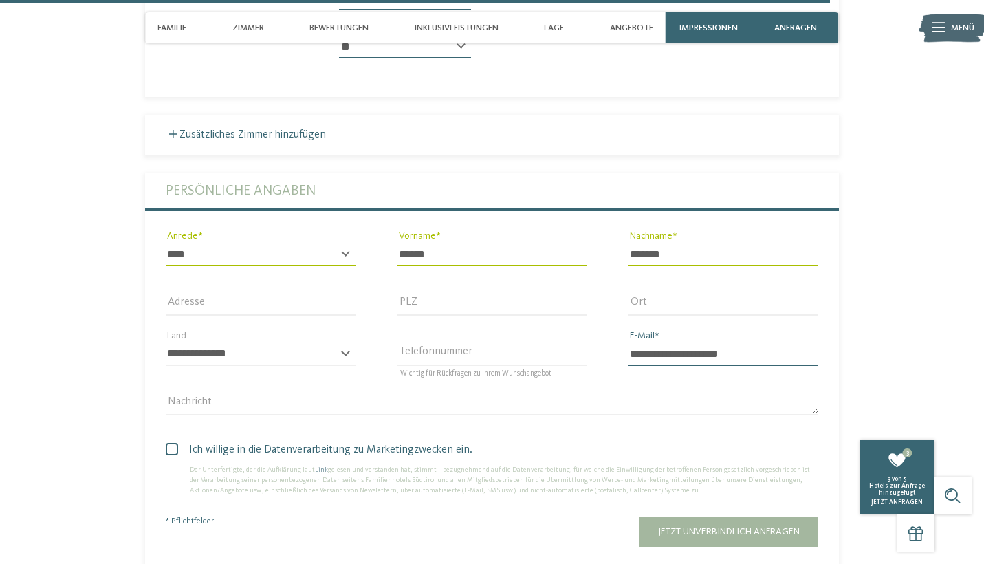
type input "**********"
click at [111, 392] on section "Jetzt unverbindlich anfragen oder gleich buchen! anfragen buchen 7" at bounding box center [492, 13] width 842 height 1169
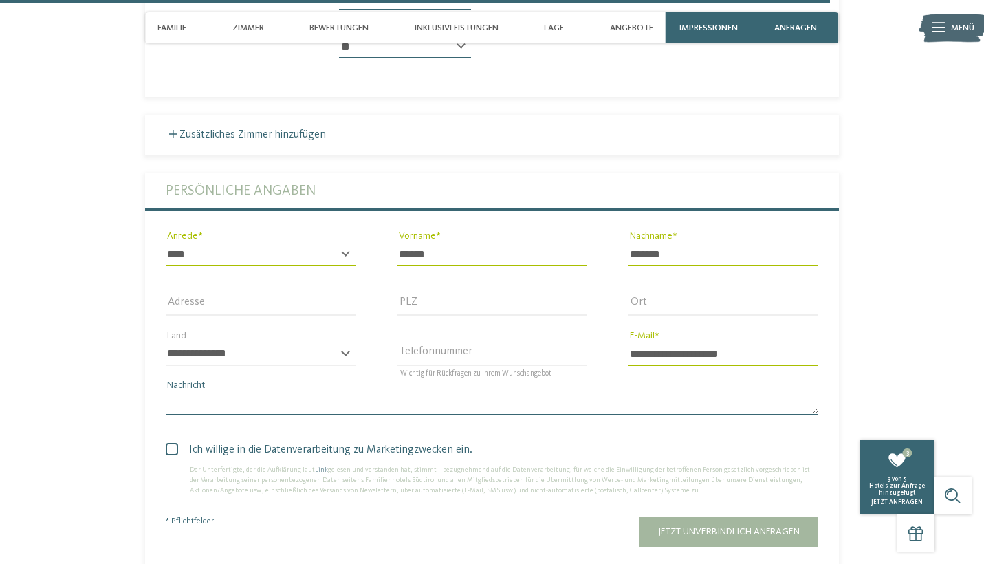
click at [186, 392] on textarea "Nachricht" at bounding box center [492, 403] width 652 height 23
type textarea "**********"
click at [174, 443] on span at bounding box center [172, 449] width 12 height 12
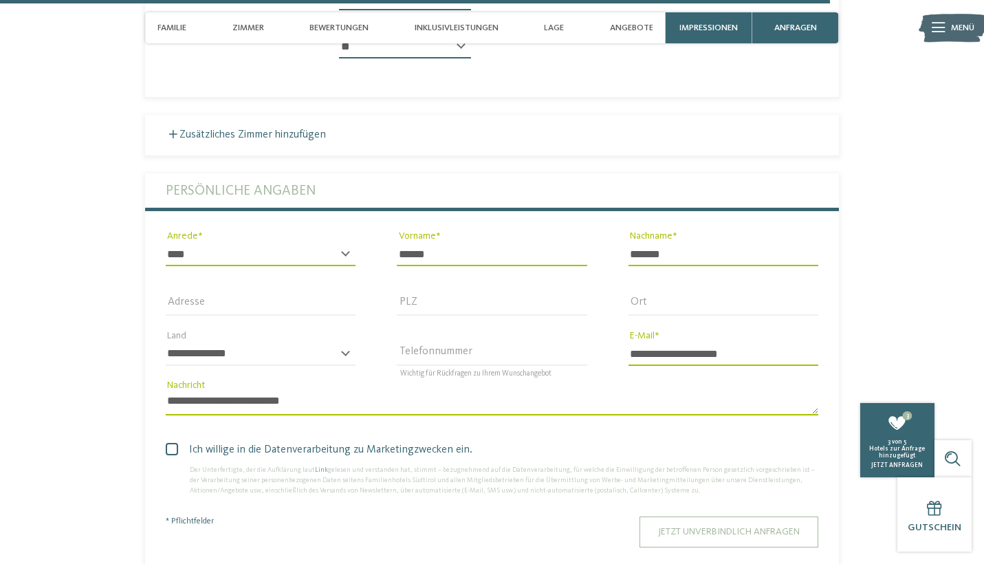
click at [735, 527] on span "Jetzt unverbindlich anfragen" at bounding box center [729, 532] width 142 height 10
